Goal: Entertainment & Leisure: Consume media (video, audio)

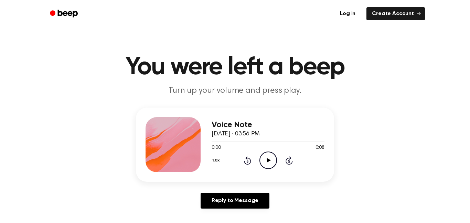
click at [266, 158] on icon "Play Audio" at bounding box center [268, 161] width 18 height 18
click at [265, 162] on icon "Play Audio" at bounding box center [268, 161] width 18 height 18
click at [265, 162] on icon "Pause Audio" at bounding box center [268, 161] width 18 height 18
click at [265, 162] on icon "Play Audio" at bounding box center [268, 161] width 18 height 18
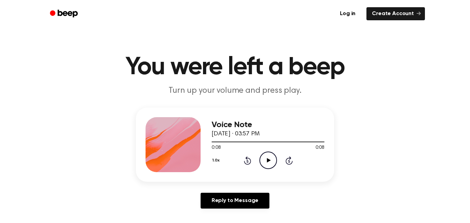
click at [263, 163] on icon "Play Audio" at bounding box center [268, 161] width 18 height 18
click at [263, 163] on icon "Pause Audio" at bounding box center [268, 161] width 18 height 18
click at [263, 163] on icon "Play Audio" at bounding box center [268, 161] width 18 height 18
click at [156, 76] on h1 "You were left a beep" at bounding box center [235, 67] width 352 height 25
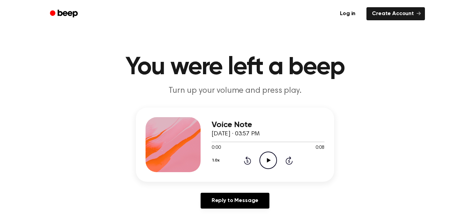
click at [156, 76] on h1 "You were left a beep" at bounding box center [235, 67] width 352 height 25
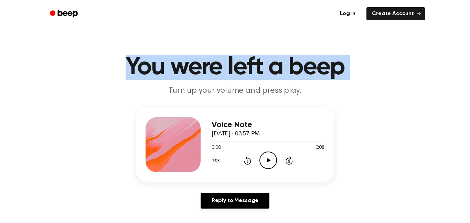
click at [163, 76] on h1 "You were left a beep" at bounding box center [235, 67] width 352 height 25
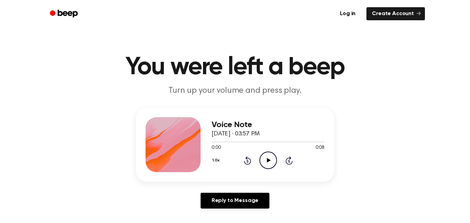
click at [163, 76] on h1 "You were left a beep" at bounding box center [235, 67] width 352 height 25
click at [263, 159] on icon "Play Audio" at bounding box center [268, 161] width 18 height 18
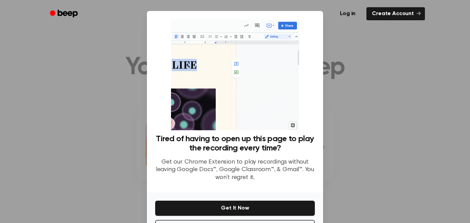
click at [333, 13] on ul "Log in Create Account" at bounding box center [256, 14] width 335 height 16
click at [369, 73] on div at bounding box center [235, 111] width 470 height 223
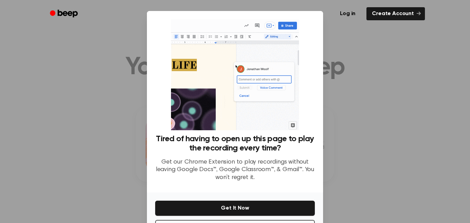
click at [299, 219] on div "No Thanks Get It Now" at bounding box center [235, 216] width 176 height 47
drag, startPoint x: 381, startPoint y: 166, endPoint x: 380, endPoint y: 161, distance: 5.2
click at [380, 161] on div at bounding box center [235, 111] width 470 height 223
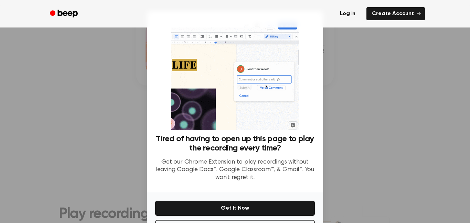
scroll to position [76, 0]
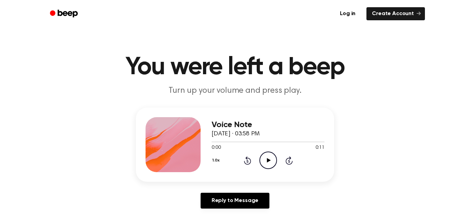
click at [269, 157] on icon "Play Audio" at bounding box center [268, 161] width 18 height 18
click at [268, 158] on icon "Play Audio" at bounding box center [268, 161] width 18 height 18
click at [260, 159] on circle at bounding box center [268, 160] width 17 height 17
click at [261, 163] on icon "Play Audio" at bounding box center [268, 161] width 18 height 18
click at [265, 164] on icon "Play Audio" at bounding box center [268, 161] width 18 height 18
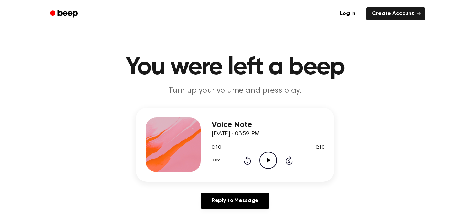
click at [263, 161] on icon "Play Audio" at bounding box center [268, 161] width 18 height 18
click at [266, 162] on icon "Play Audio" at bounding box center [268, 161] width 18 height 18
click at [268, 153] on icon "Play Audio" at bounding box center [268, 161] width 18 height 18
click at [264, 158] on icon "Play Audio" at bounding box center [268, 161] width 18 height 18
click at [269, 159] on icon "Play Audio" at bounding box center [268, 161] width 18 height 18
